Goal: Transaction & Acquisition: Subscribe to service/newsletter

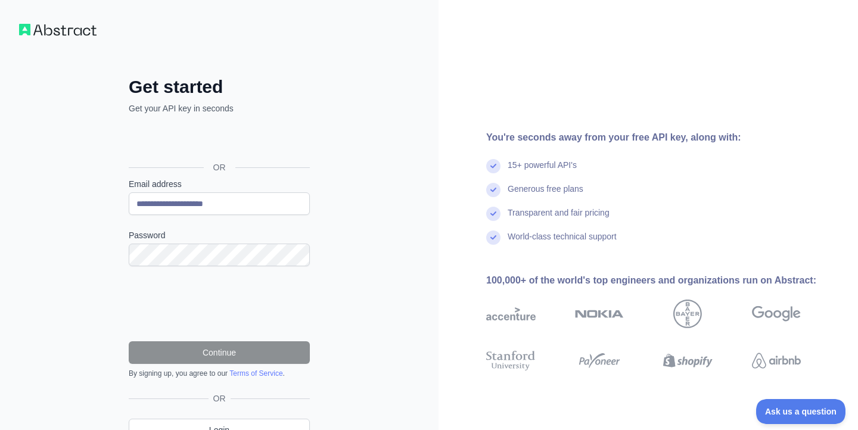
type input "**********"
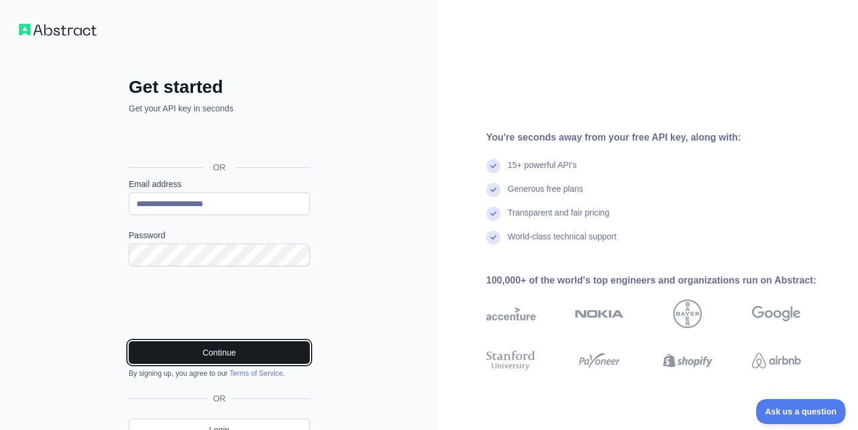
click at [159, 352] on button "Continue" at bounding box center [219, 353] width 181 height 23
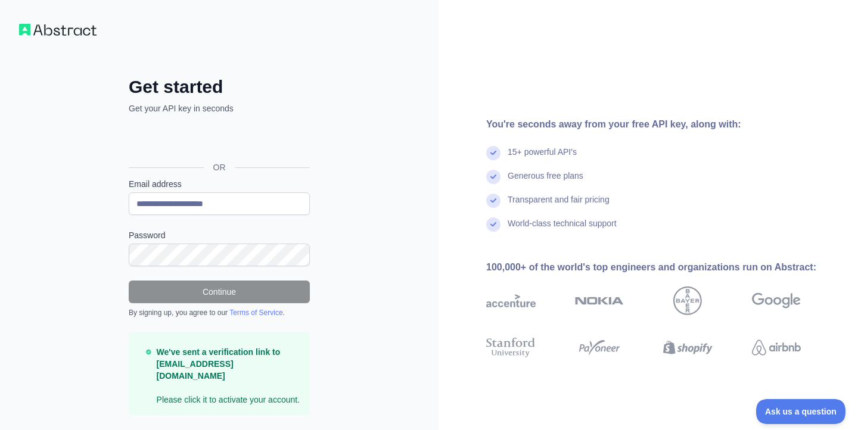
scroll to position [32, 0]
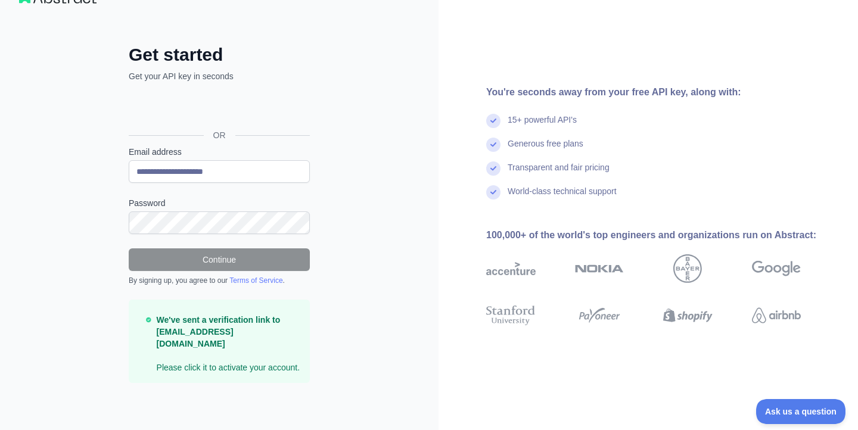
click at [411, 184] on div "**********" at bounding box center [219, 199] width 439 height 463
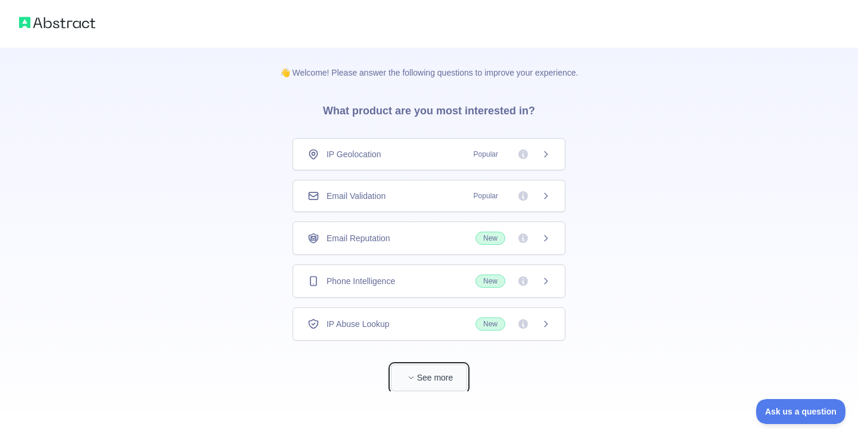
click at [431, 373] on button "See more" at bounding box center [429, 378] width 76 height 27
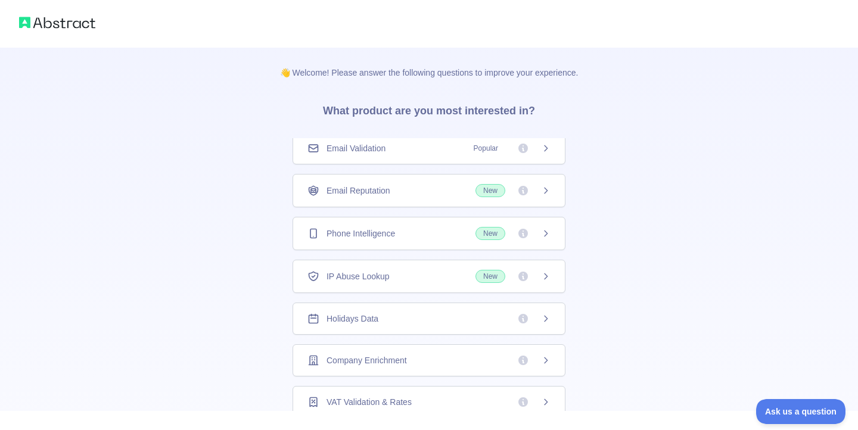
click at [463, 145] on div "Email Validation Popular" at bounding box center [429, 148] width 243 height 12
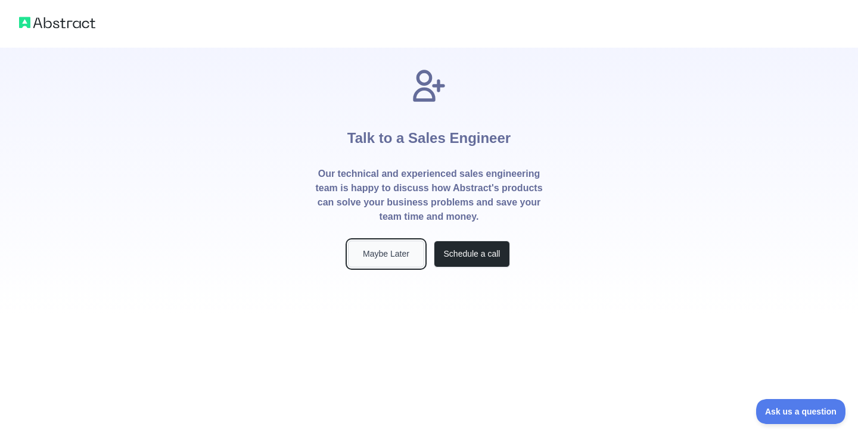
click at [389, 252] on button "Maybe Later" at bounding box center [386, 254] width 76 height 27
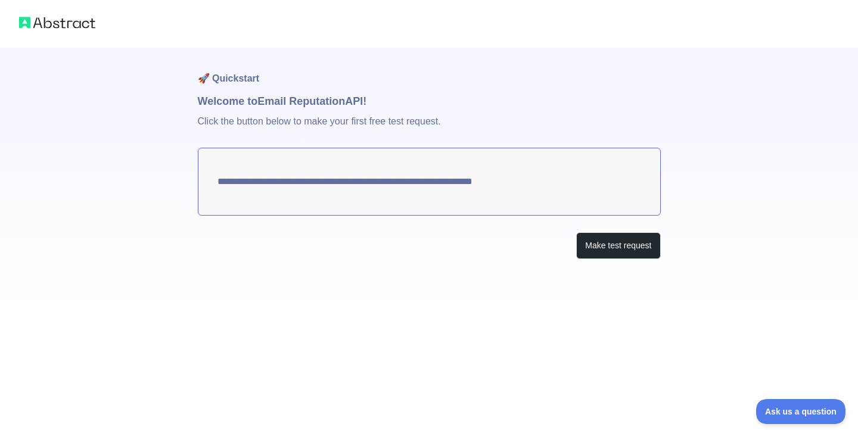
click at [51, 31] on div at bounding box center [429, 24] width 858 height 48
click at [56, 23] on img at bounding box center [57, 22] width 76 height 17
click at [585, 241] on button "Make test request" at bounding box center [618, 245] width 84 height 27
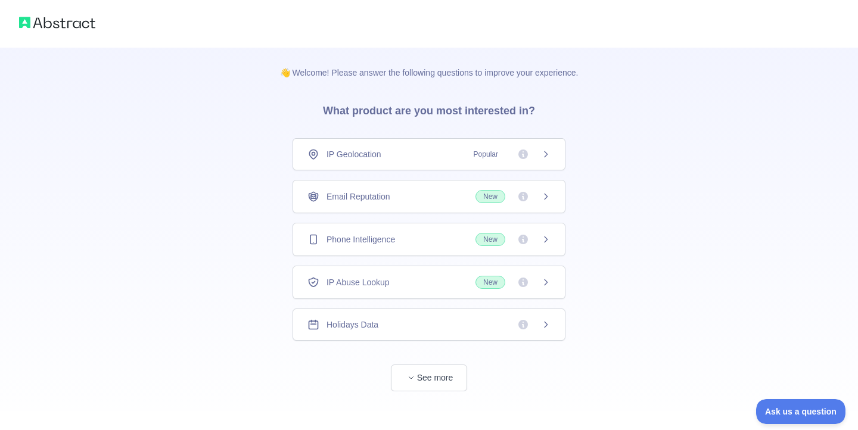
scroll to position [9, 0]
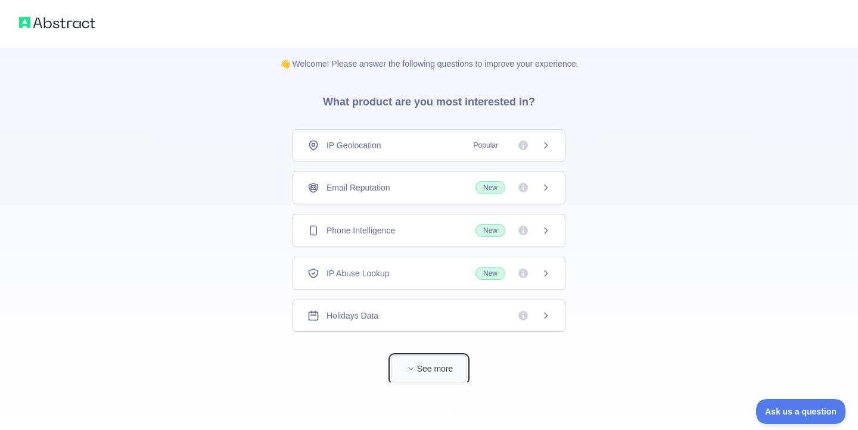
click at [423, 370] on button "See more" at bounding box center [429, 369] width 76 height 27
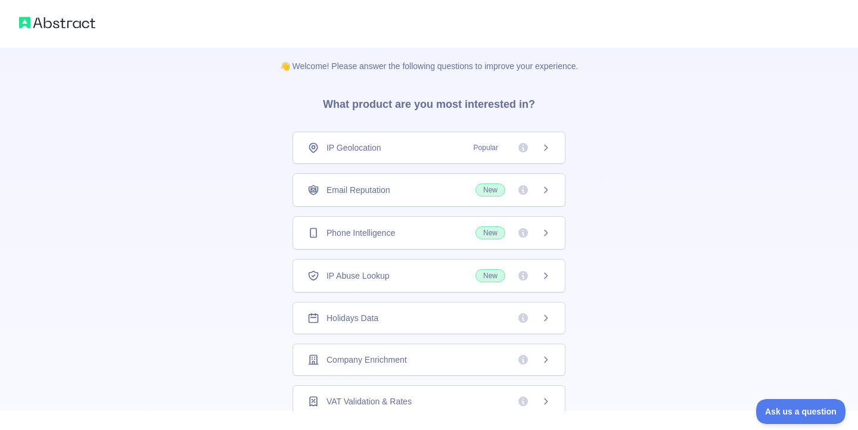
click at [417, 210] on div "IP Geolocation Popular Email Reputation New Phone Intelligence New IP Abuse Loo…" at bounding box center [429, 421] width 273 height 578
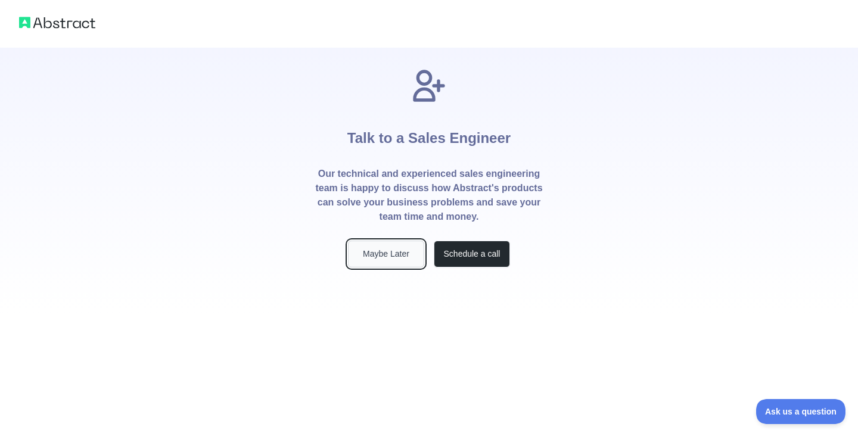
click at [375, 251] on button "Maybe Later" at bounding box center [386, 254] width 76 height 27
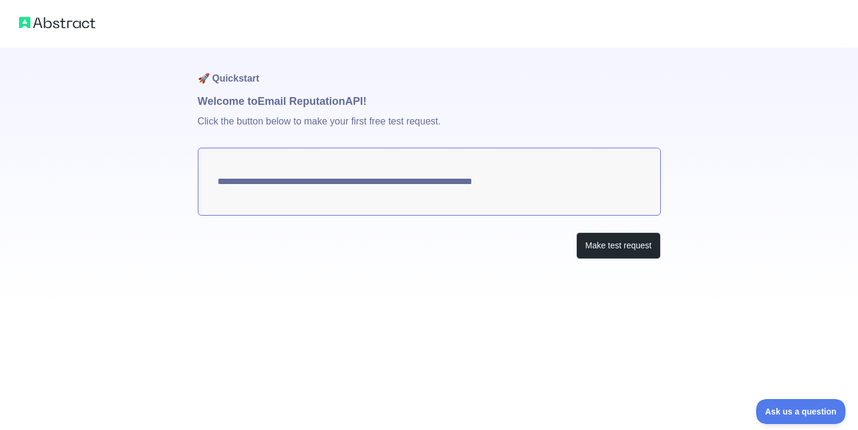
click at [494, 184] on textarea "**********" at bounding box center [429, 182] width 463 height 68
click at [548, 185] on textarea "**********" at bounding box center [429, 182] width 463 height 68
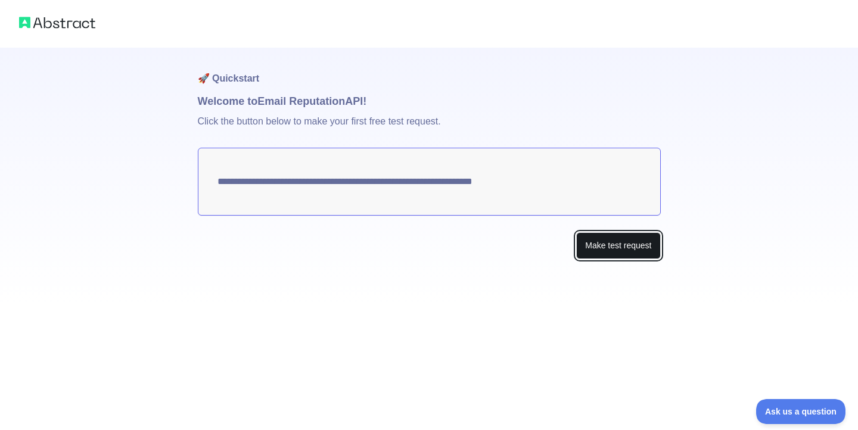
click at [591, 237] on button "Make test request" at bounding box center [618, 245] width 84 height 27
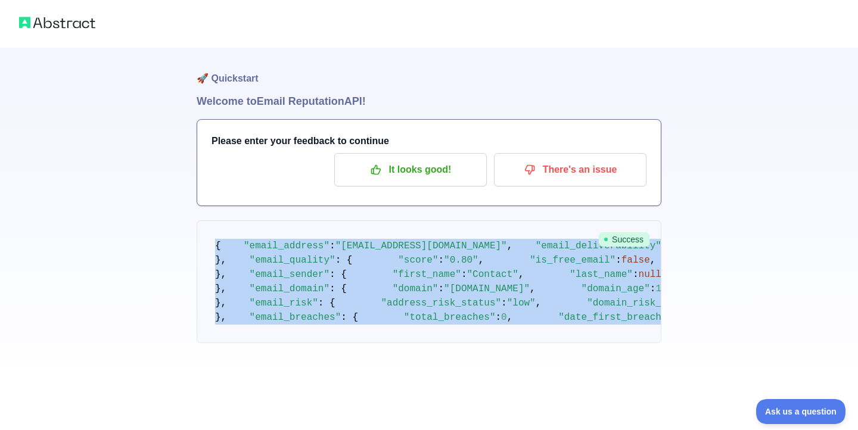
scroll to position [604, 0]
drag, startPoint x: 268, startPoint y: 212, endPoint x: 600, endPoint y: 469, distance: 420.1
click at [600, 430] on html "🚀 Quickstart Welcome to Email Reputation API! Please enter your feedback to con…" at bounding box center [429, 215] width 858 height 430
copy code "{ "email_address" : "contact@link2start.com" , "email_deliverability" : { "stat…"
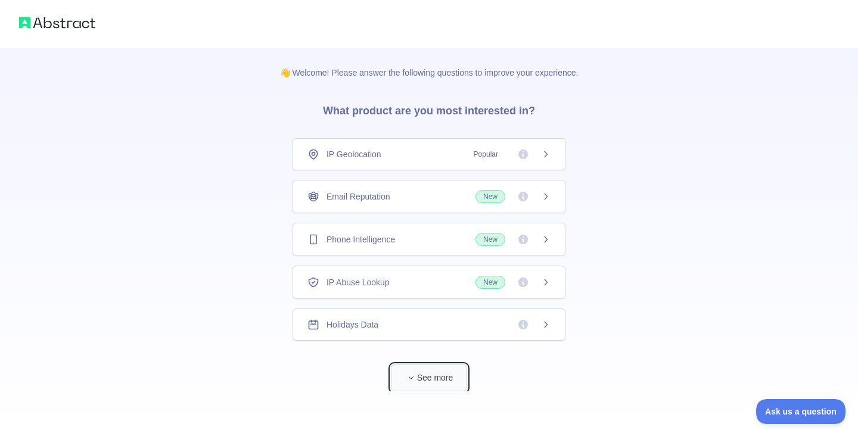
click at [436, 379] on button "See more" at bounding box center [429, 378] width 76 height 27
click at [394, 199] on div "Email Reputation New" at bounding box center [429, 196] width 243 height 13
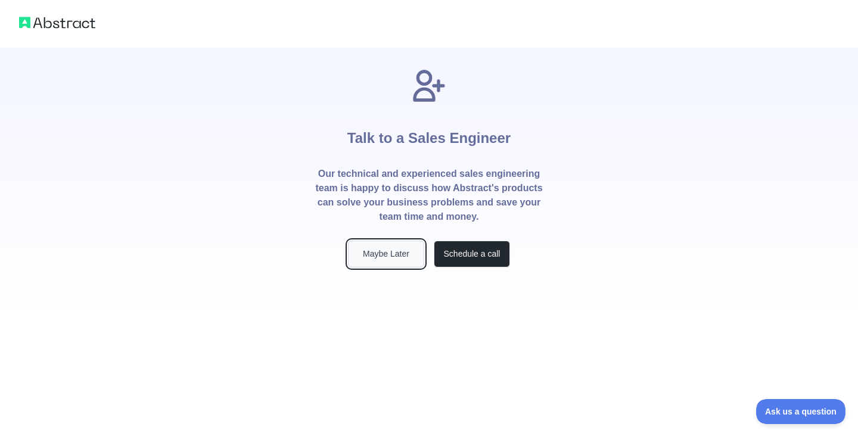
click at [395, 251] on button "Maybe Later" at bounding box center [386, 254] width 76 height 27
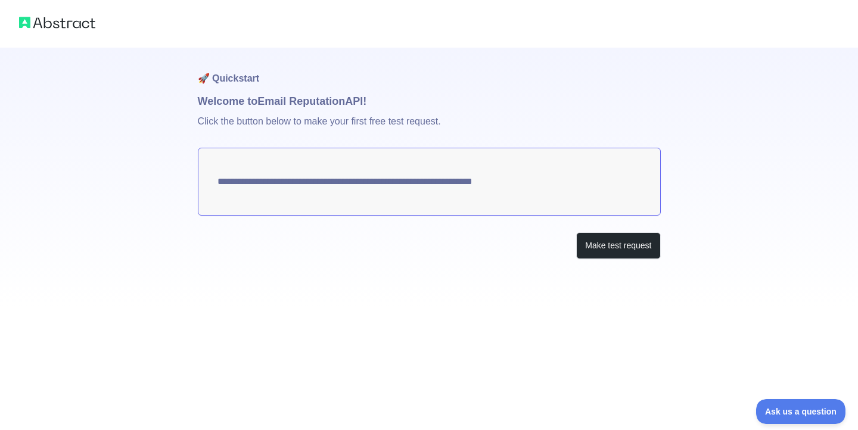
click at [614, 222] on div "**********" at bounding box center [429, 177] width 463 height 259
click at [614, 232] on button "Make test request" at bounding box center [618, 245] width 84 height 27
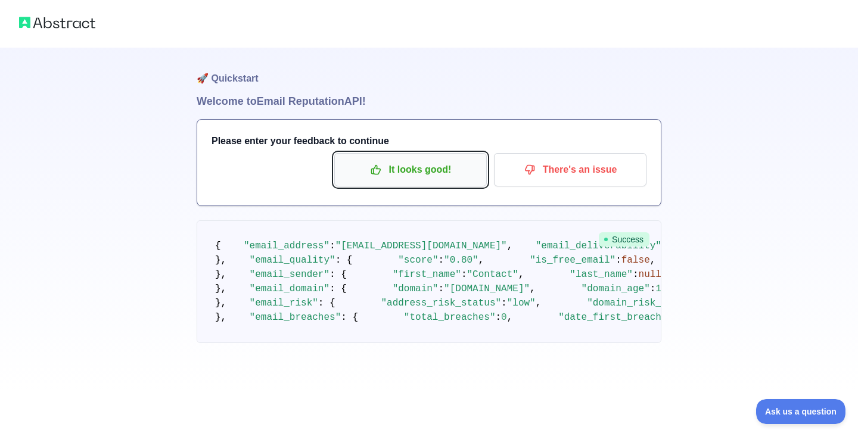
click at [403, 172] on p "It looks good!" at bounding box center [410, 170] width 135 height 20
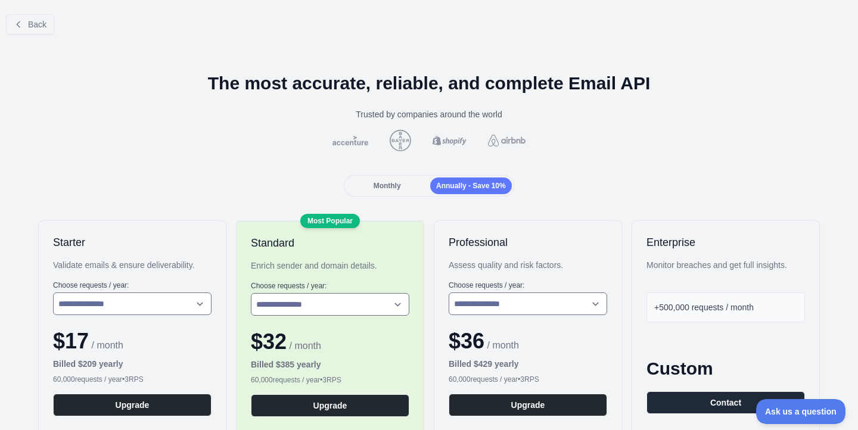
scroll to position [4, 0]
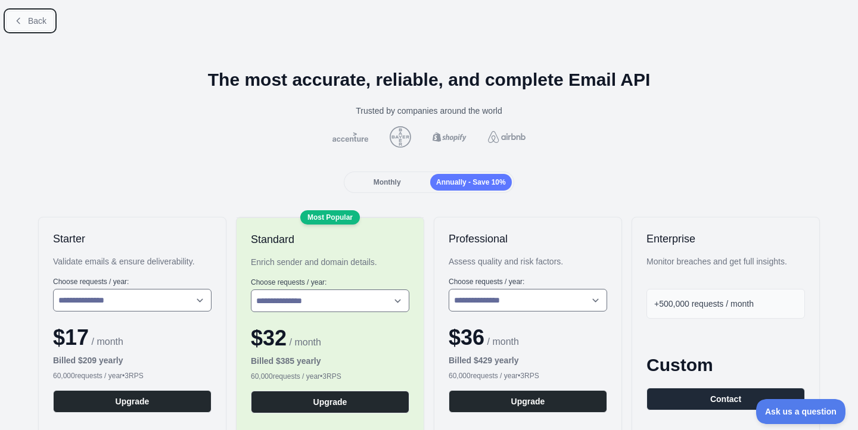
click at [29, 22] on span "Back" at bounding box center [37, 21] width 18 height 10
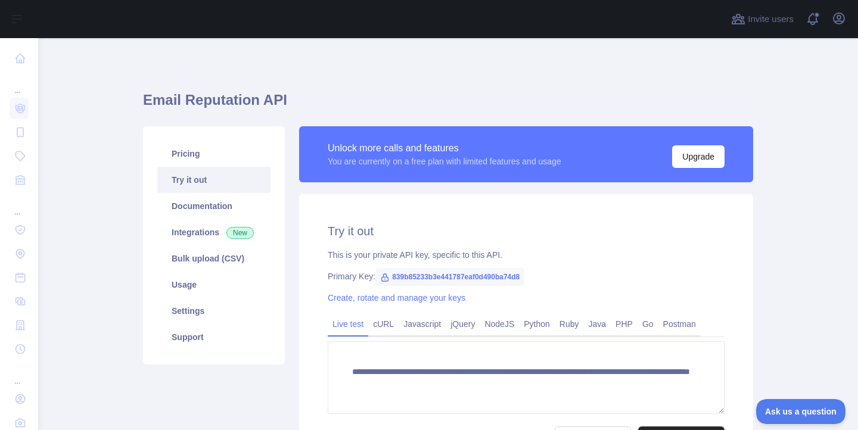
click at [405, 276] on span "839b85233b3e441787eaf0d490ba74d8" at bounding box center [450, 277] width 149 height 18
